Goal: Obtain resource: Download file/media

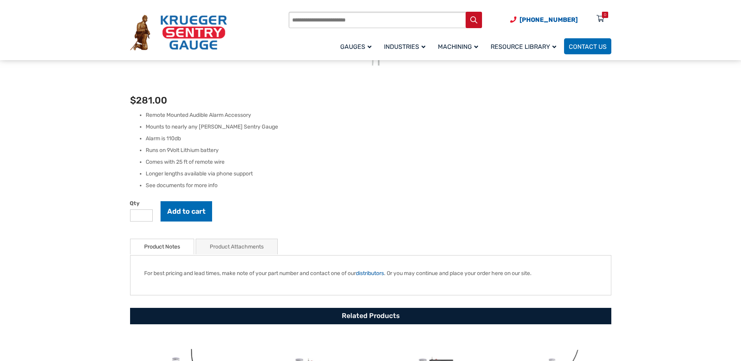
scroll to position [195, 0]
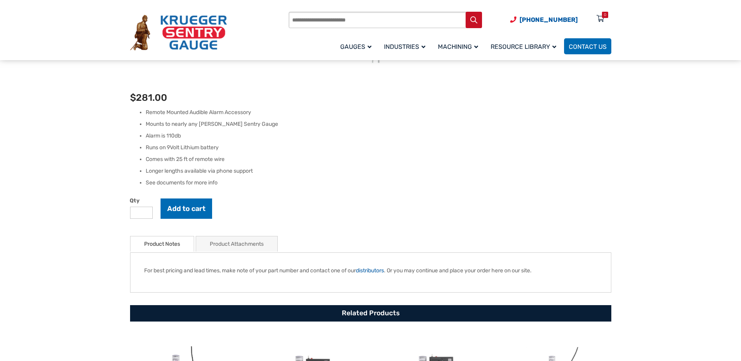
click at [242, 242] on link "Product Attachments" at bounding box center [237, 243] width 54 height 15
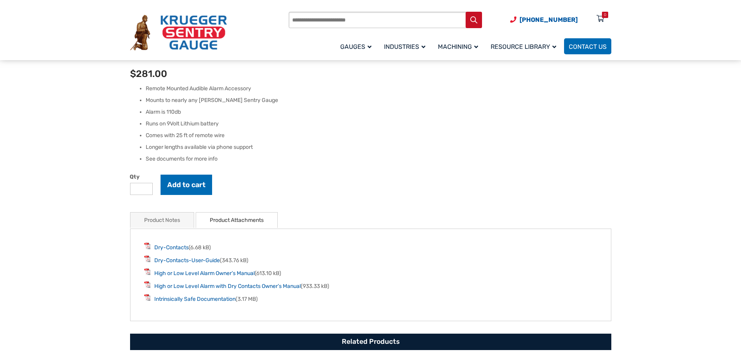
scroll to position [273, 0]
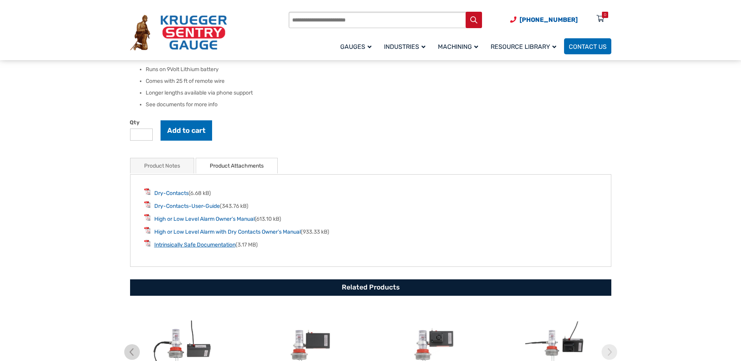
click at [212, 245] on link "Intrinsically Safe Documentation" at bounding box center [194, 244] width 81 height 7
click at [202, 220] on link "High or Low Level Alarm Owner’s Manual" at bounding box center [204, 219] width 100 height 7
